Goal: Subscribe to service/newsletter

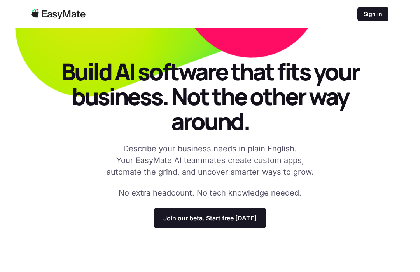
click at [376, 21] on div "Sign in" at bounding box center [372, 14] width 31 height 14
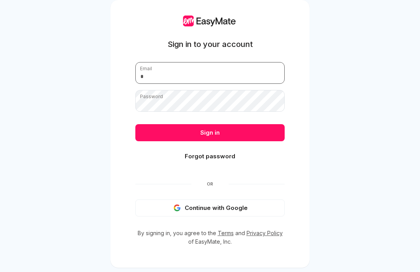
click at [149, 68] on input "email" at bounding box center [209, 73] width 149 height 22
click at [147, 67] on div "Sign in to your account Email Password Sign in Forgot password Or Continue with…" at bounding box center [209, 131] width 149 height 231
click at [165, 217] on button "Continue with Google" at bounding box center [209, 208] width 149 height 17
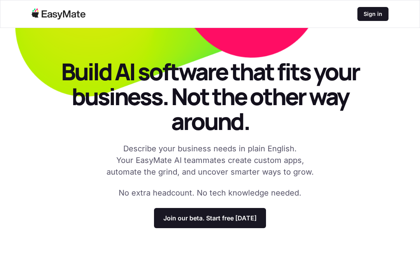
click at [256, 215] on div "Join our beta. Start free [DATE]" at bounding box center [210, 218] width 112 height 20
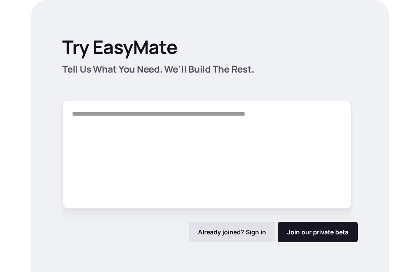
scroll to position [1096, 0]
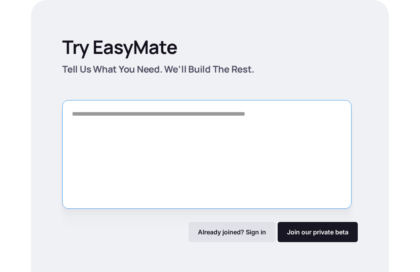
click at [334, 138] on textarea "Form" at bounding box center [206, 154] width 289 height 109
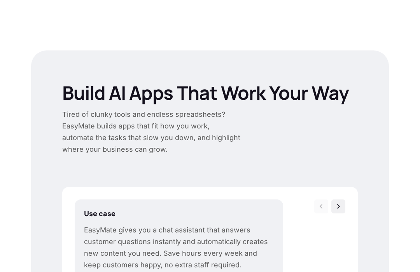
scroll to position [234, 0]
